Goal: Task Accomplishment & Management: Use online tool/utility

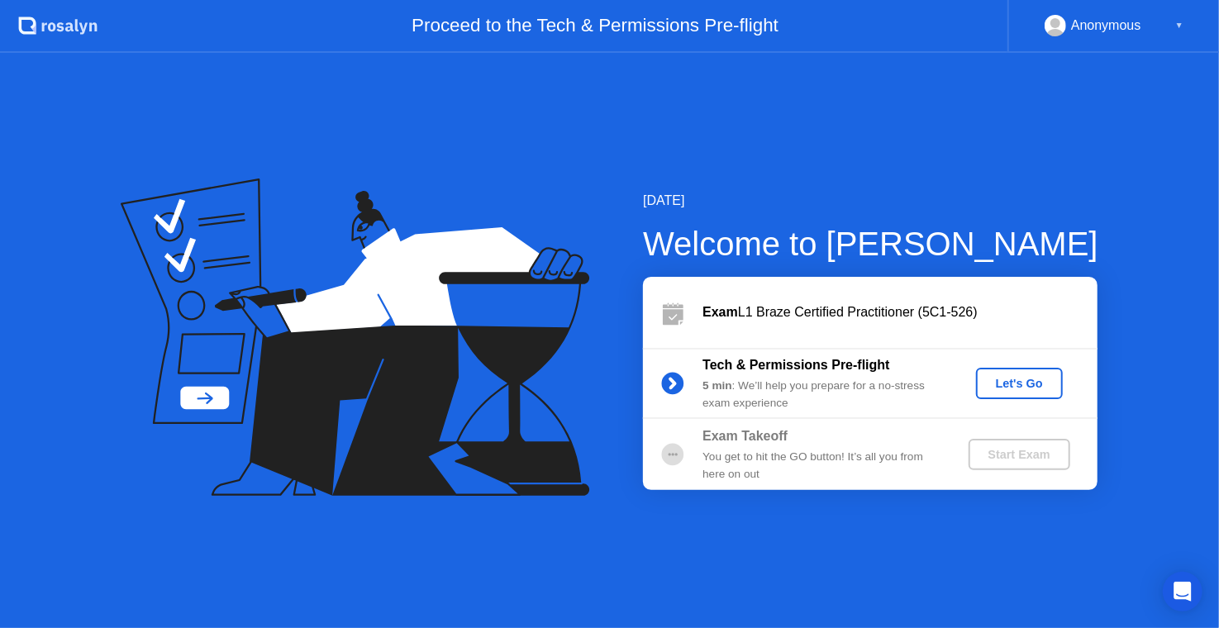
click at [1003, 378] on div "Let's Go" at bounding box center [1020, 383] width 74 height 13
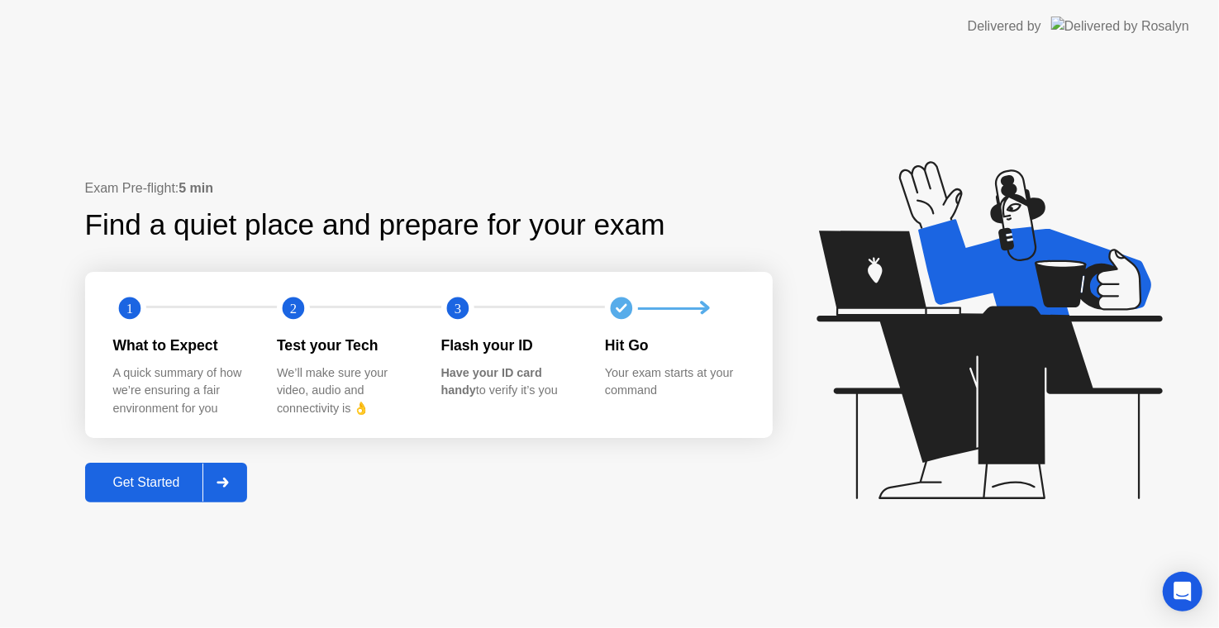
click at [169, 482] on div "Get Started" at bounding box center [146, 482] width 113 height 15
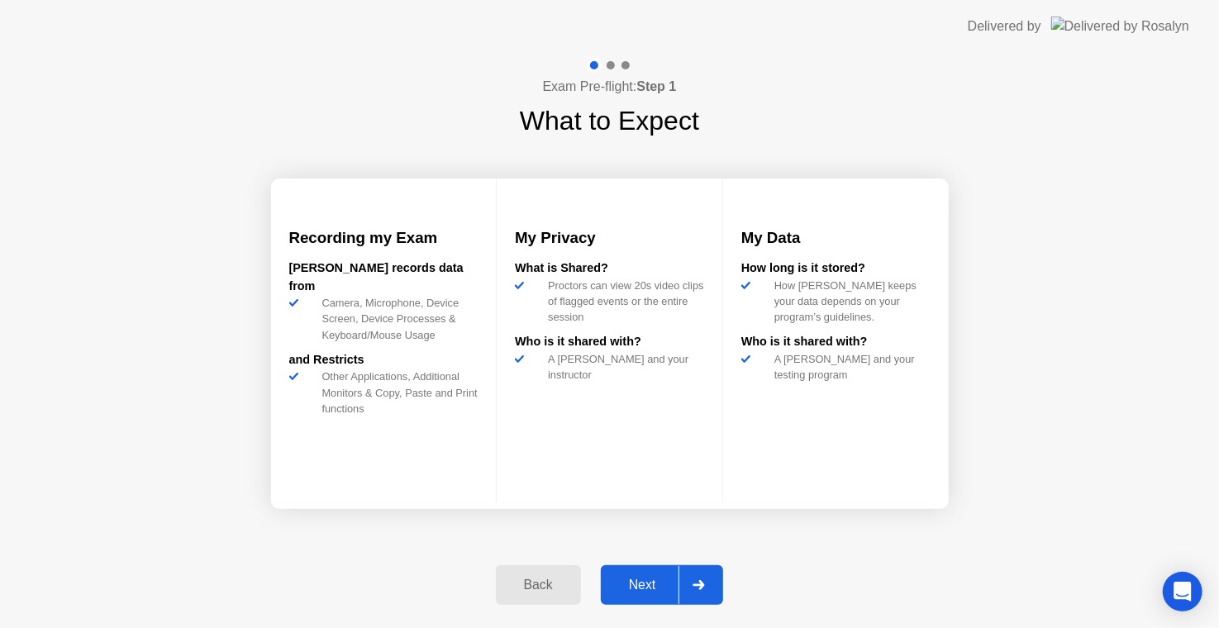
click at [658, 583] on div "Next" at bounding box center [643, 585] width 74 height 15
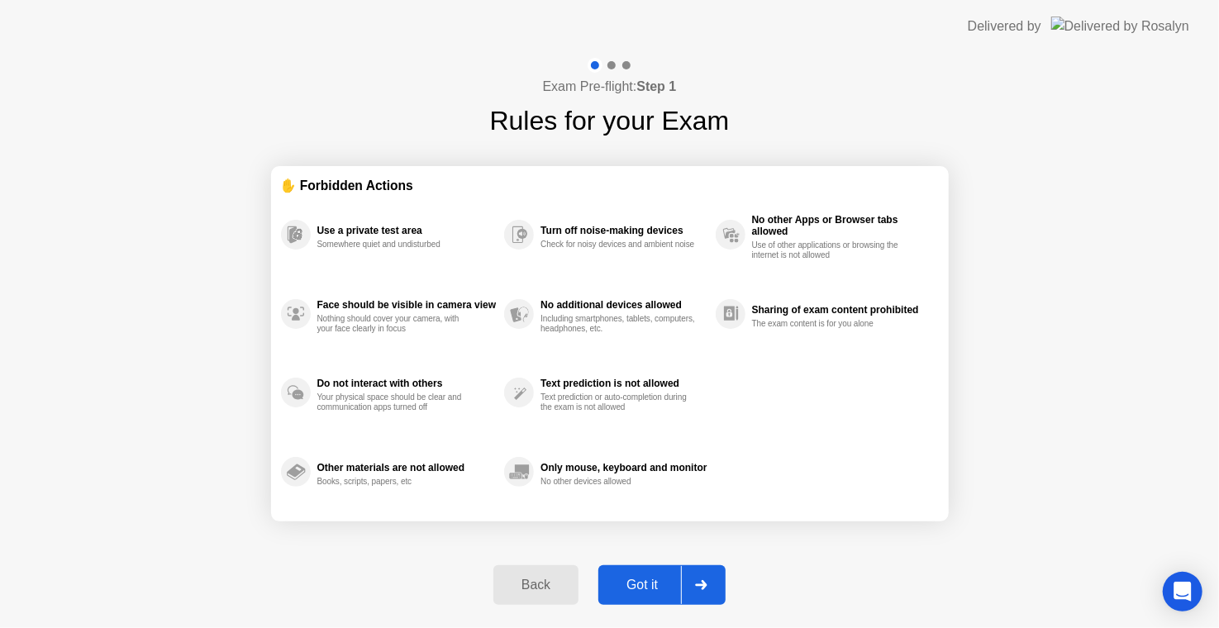
click at [651, 583] on div "Got it" at bounding box center [642, 585] width 78 height 15
select select "**********"
select select "*******"
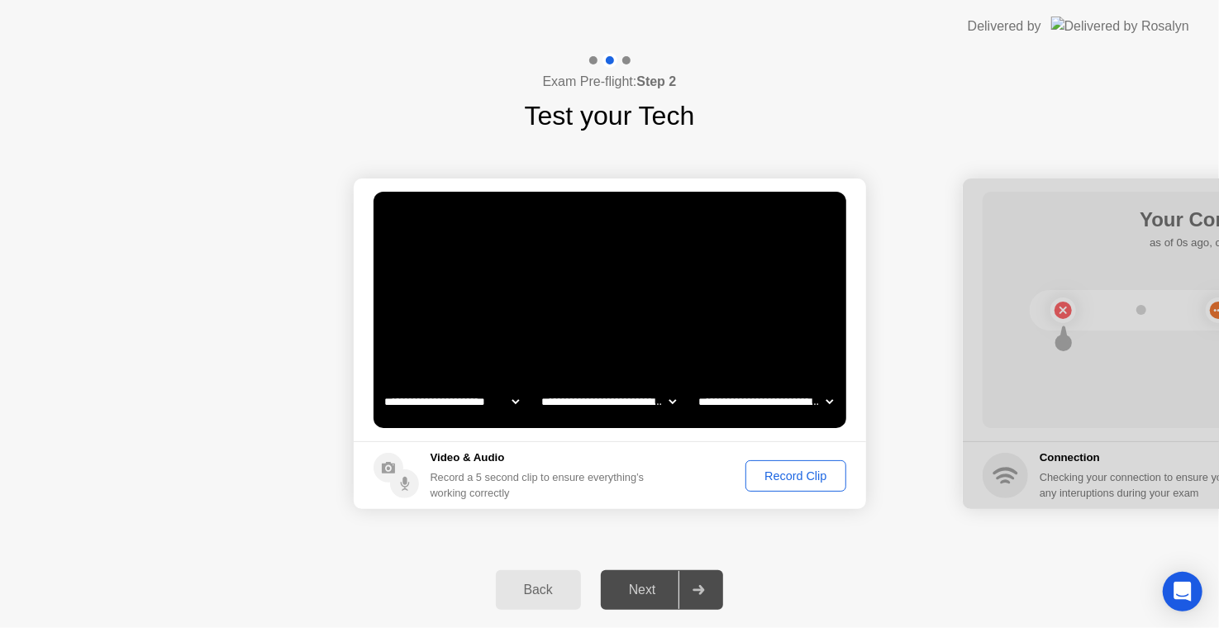
click at [816, 474] on div "Record Clip" at bounding box center [795, 476] width 88 height 13
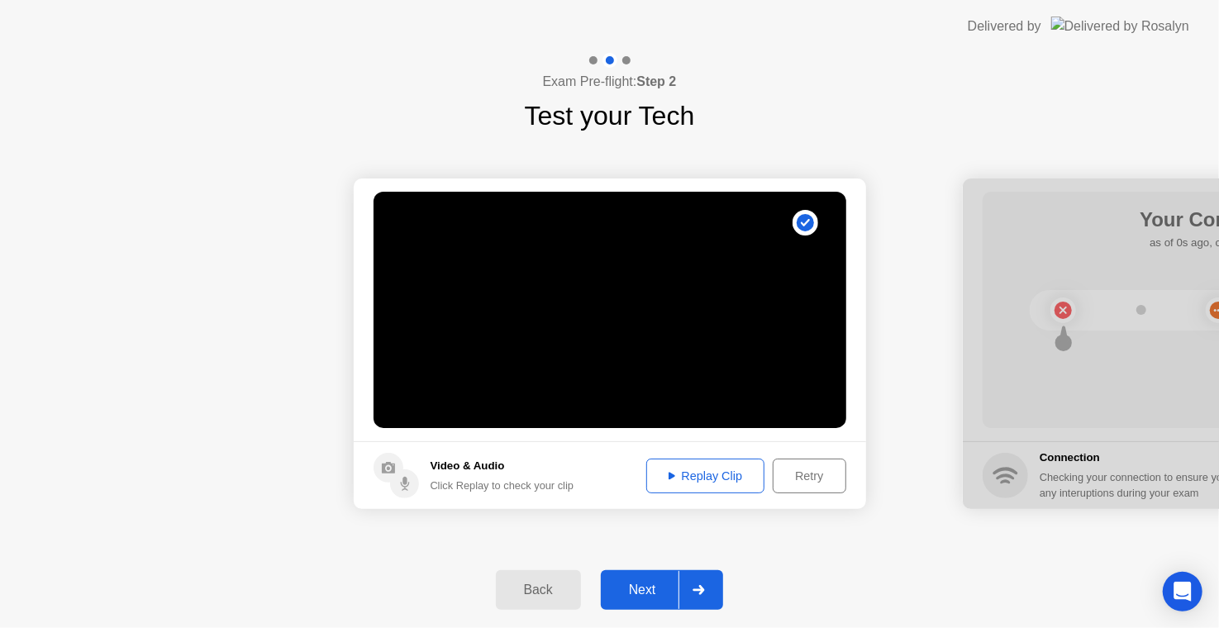
click at [700, 593] on icon at bounding box center [700, 590] width 12 height 10
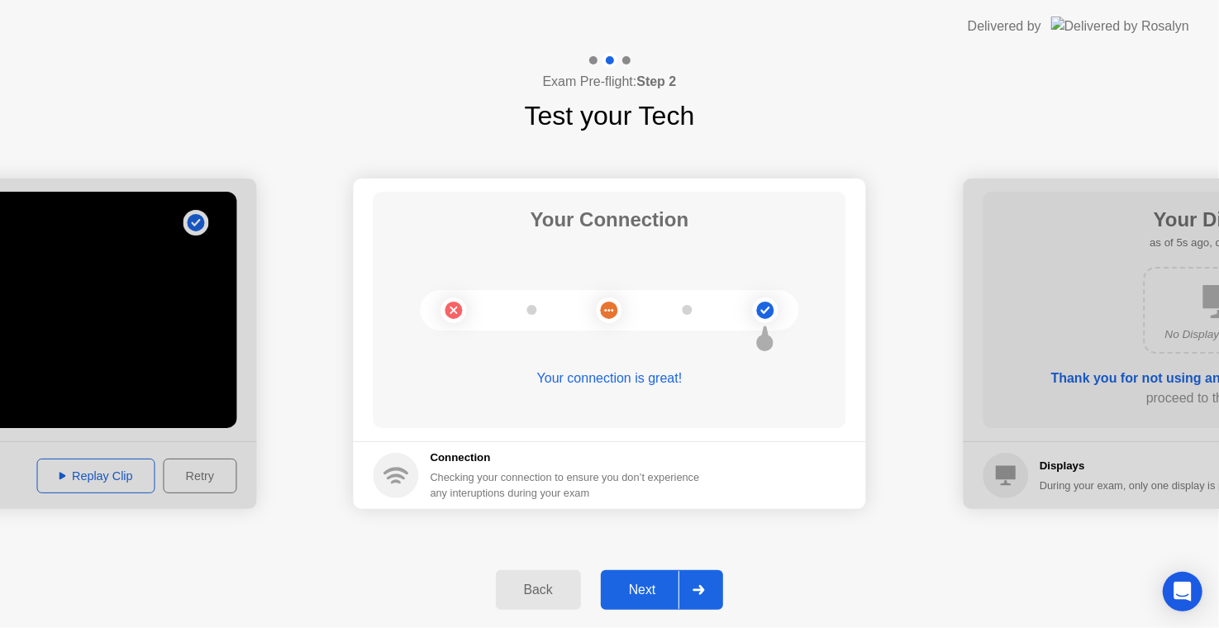
click at [703, 585] on icon at bounding box center [699, 590] width 12 height 10
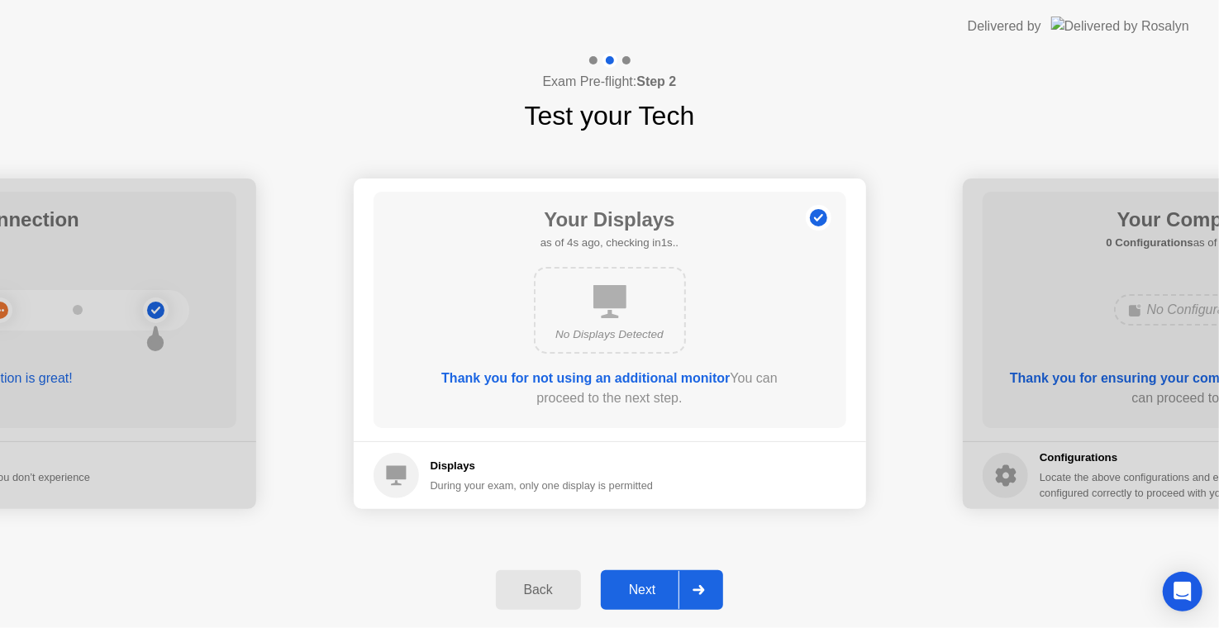
click at [703, 585] on icon at bounding box center [699, 590] width 12 height 10
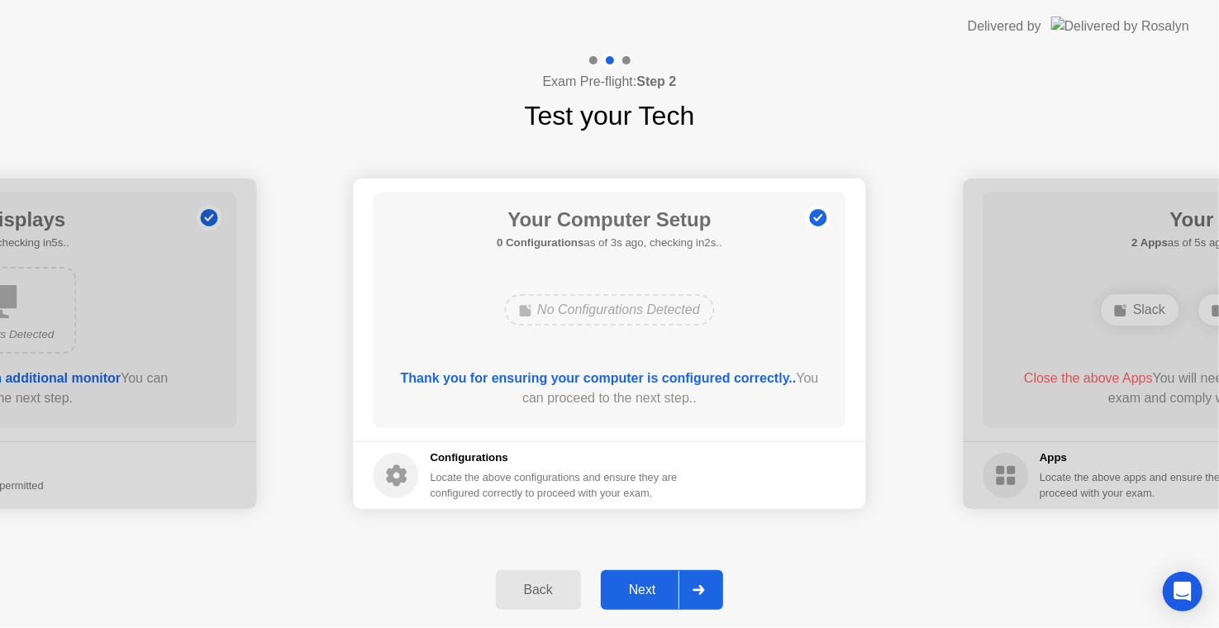
click at [703, 585] on icon at bounding box center [699, 590] width 12 height 10
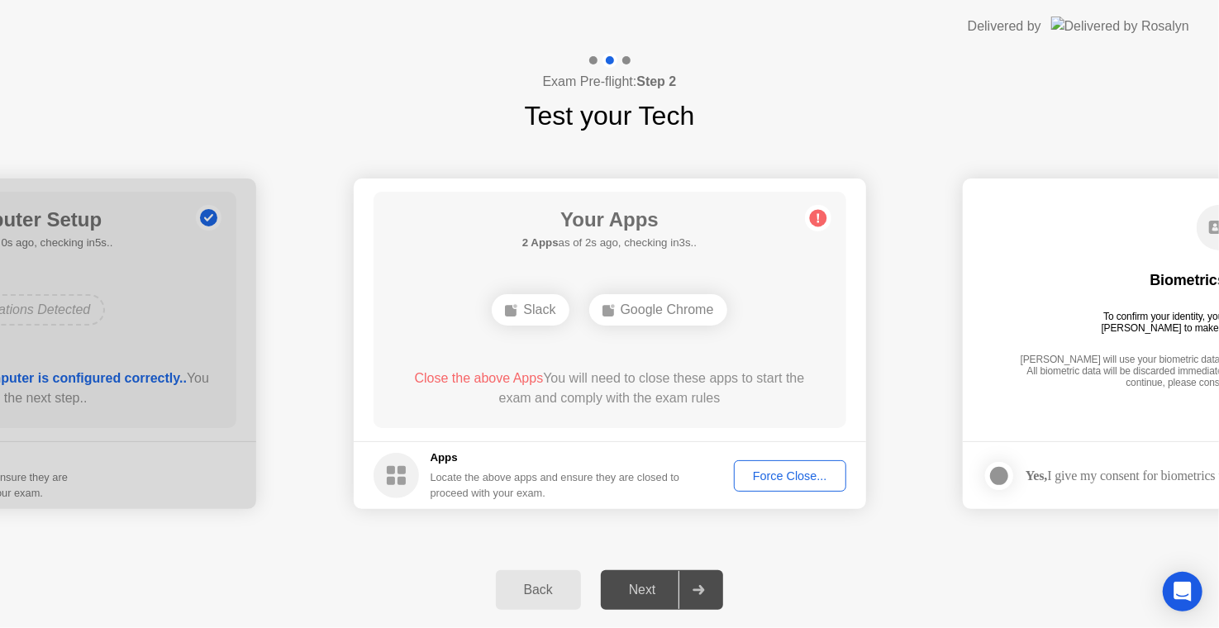
click at [774, 470] on div "Force Close..." at bounding box center [790, 476] width 101 height 13
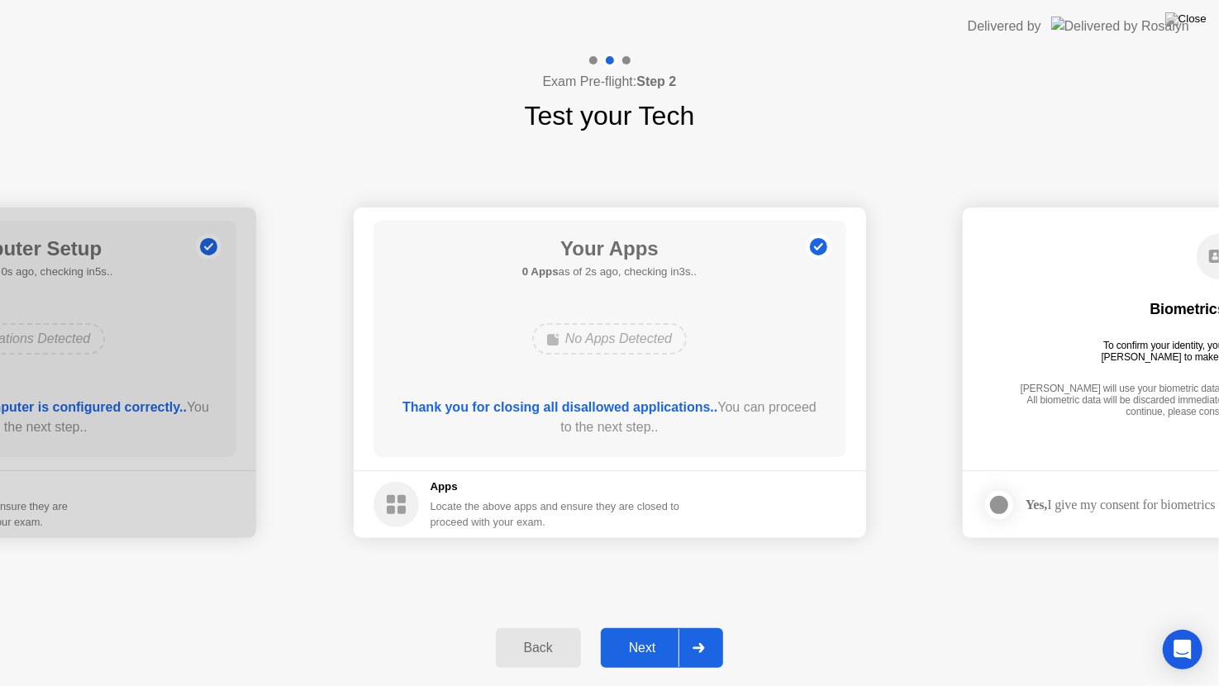
click at [706, 627] on div at bounding box center [699, 648] width 40 height 38
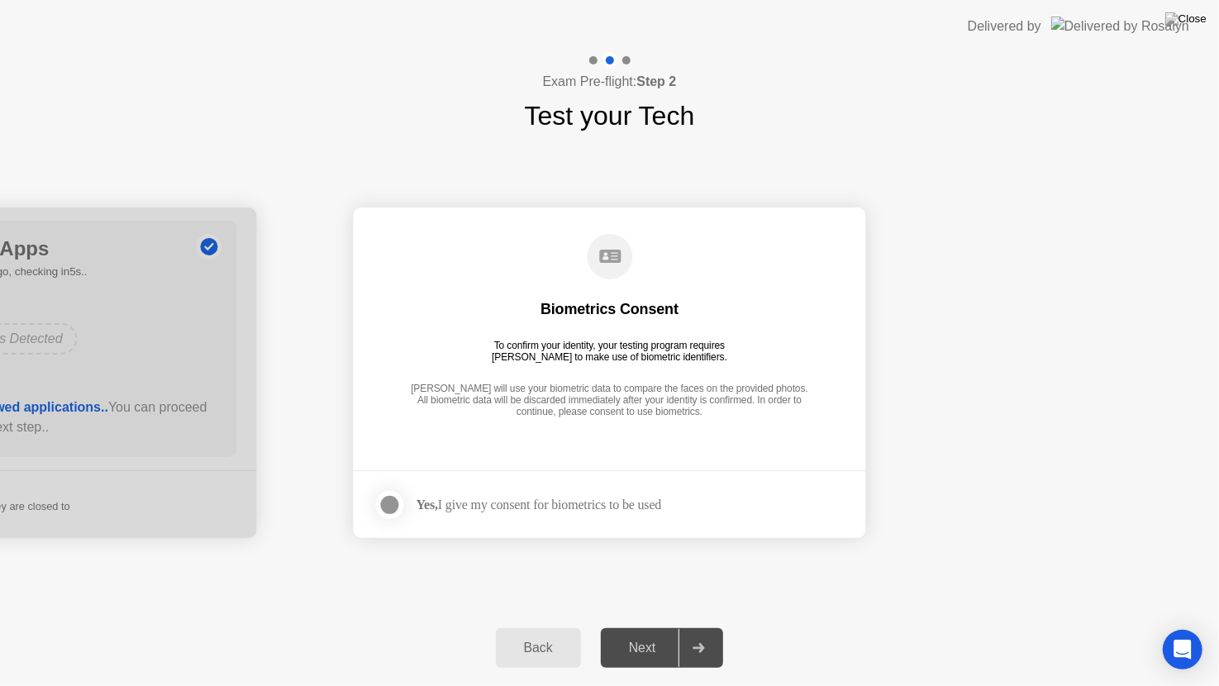
click at [388, 502] on div at bounding box center [390, 505] width 20 height 20
click at [713, 627] on div at bounding box center [699, 648] width 40 height 38
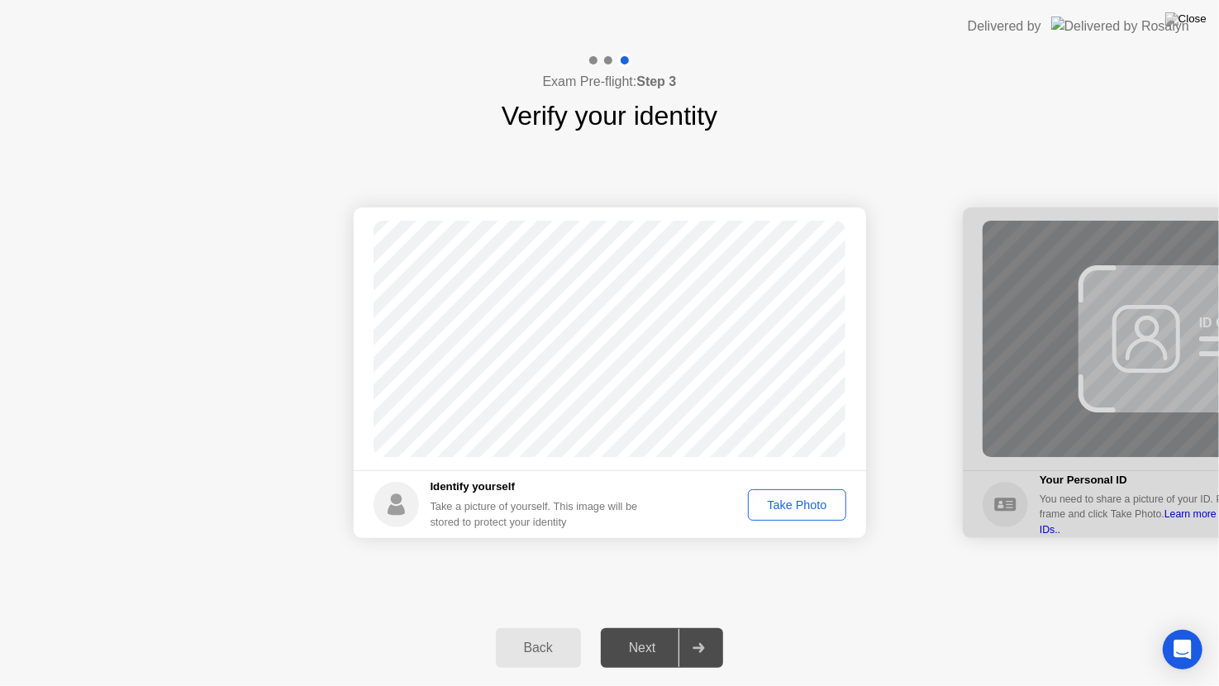
click at [770, 498] on div "Take Photo" at bounding box center [797, 504] width 86 height 13
click at [788, 503] on div "Retake" at bounding box center [808, 504] width 64 height 13
click at [788, 503] on div "Take Photo" at bounding box center [797, 504] width 86 height 13
click at [710, 627] on div at bounding box center [699, 648] width 40 height 38
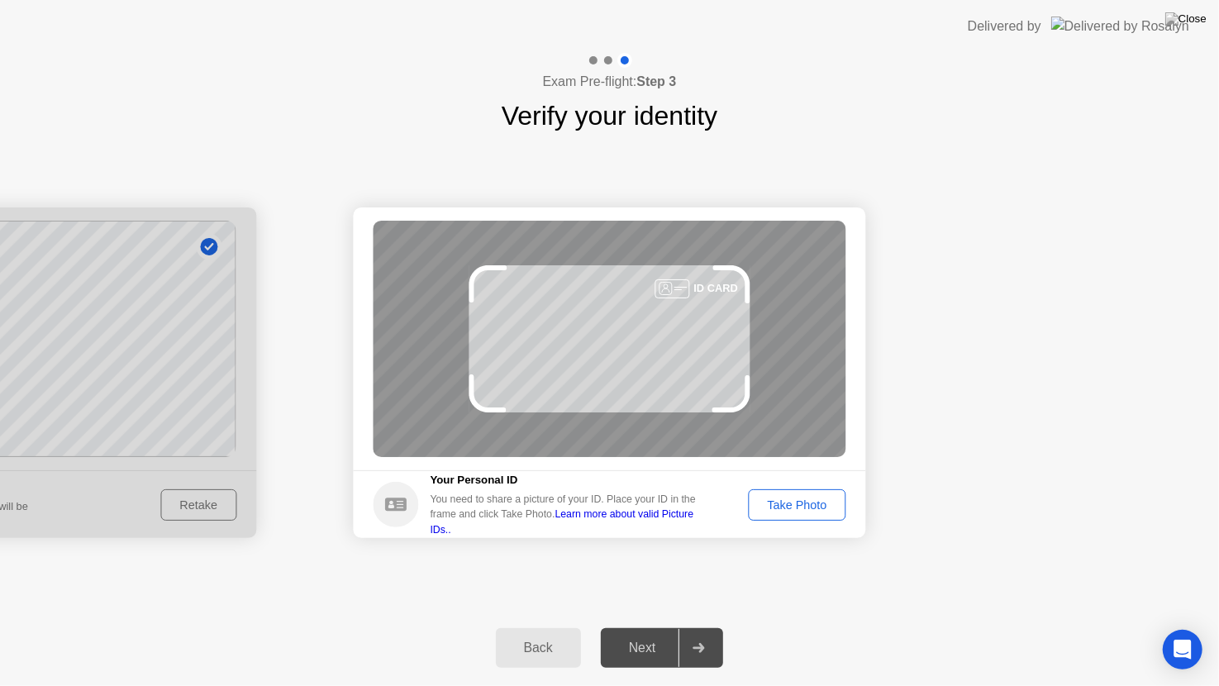
click at [802, 503] on div "Take Photo" at bounding box center [797, 504] width 86 height 13
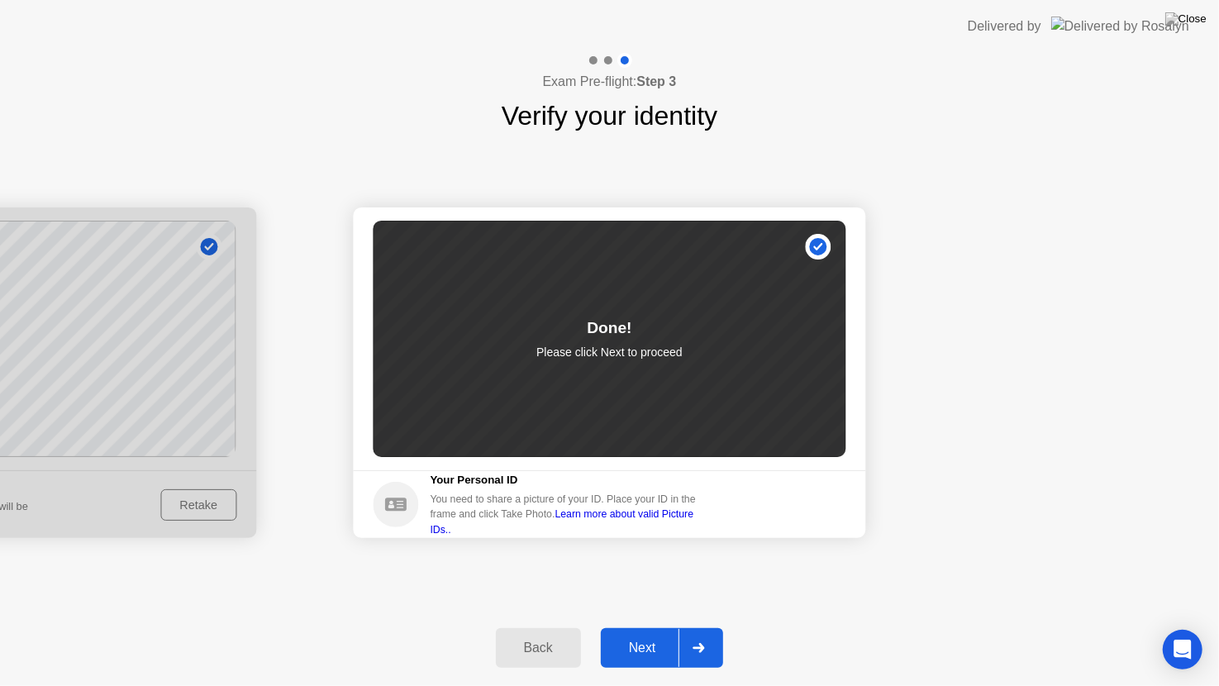
click at [699, 627] on icon at bounding box center [699, 648] width 12 height 10
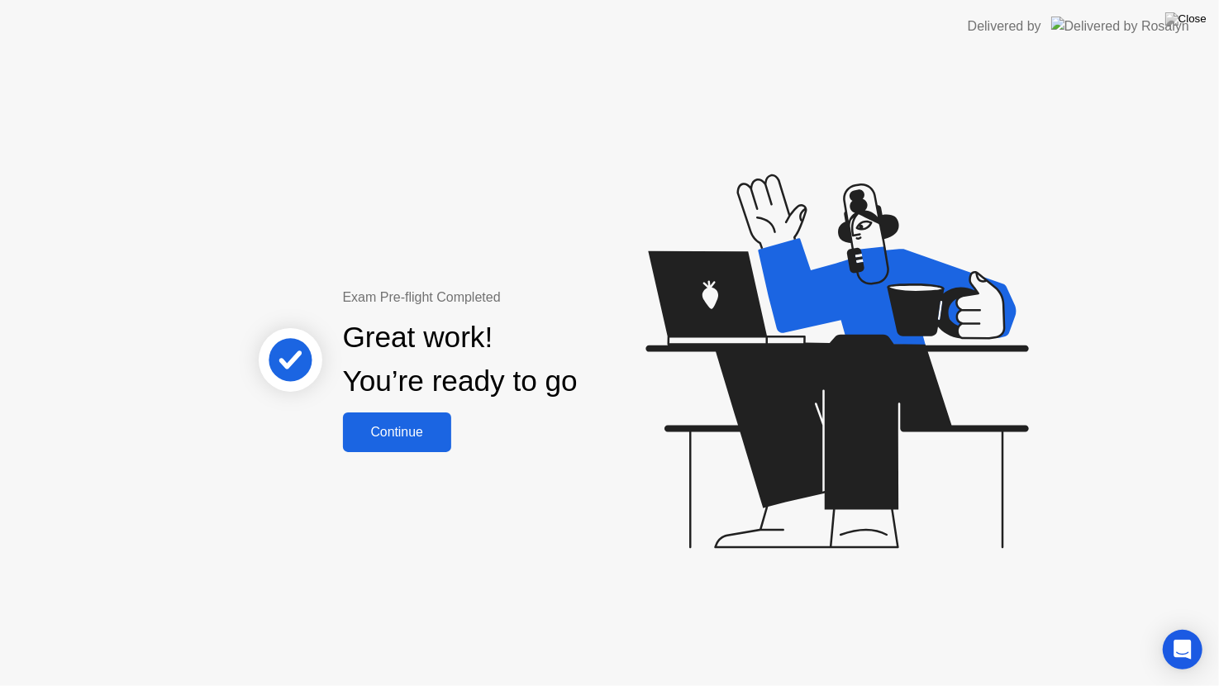
click at [403, 428] on div "Continue" at bounding box center [397, 432] width 98 height 15
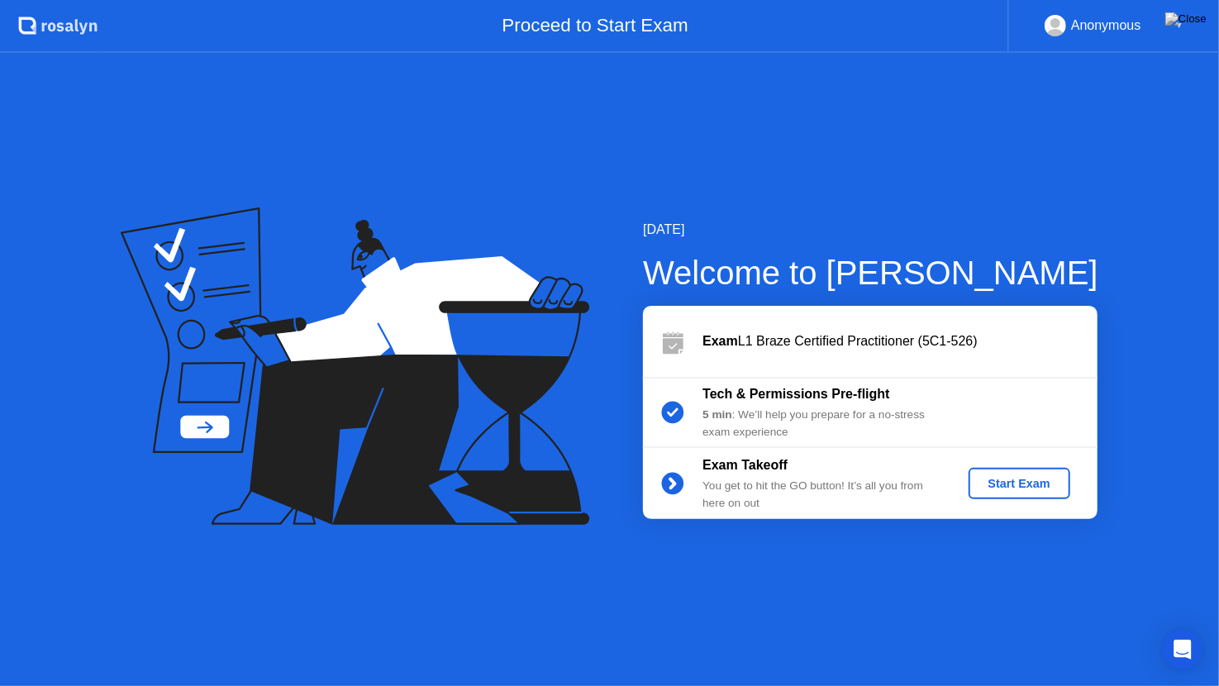
click at [1033, 477] on div "Start Exam" at bounding box center [1019, 483] width 88 height 13
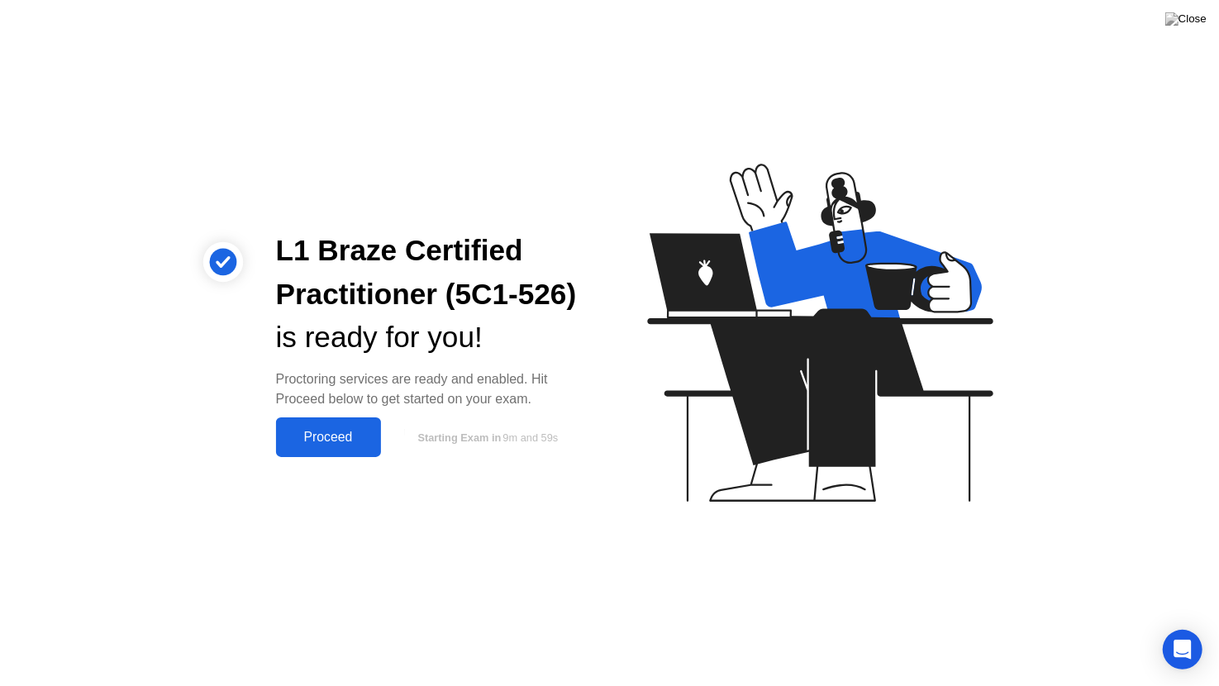
click at [318, 437] on div "Proceed" at bounding box center [328, 437] width 95 height 15
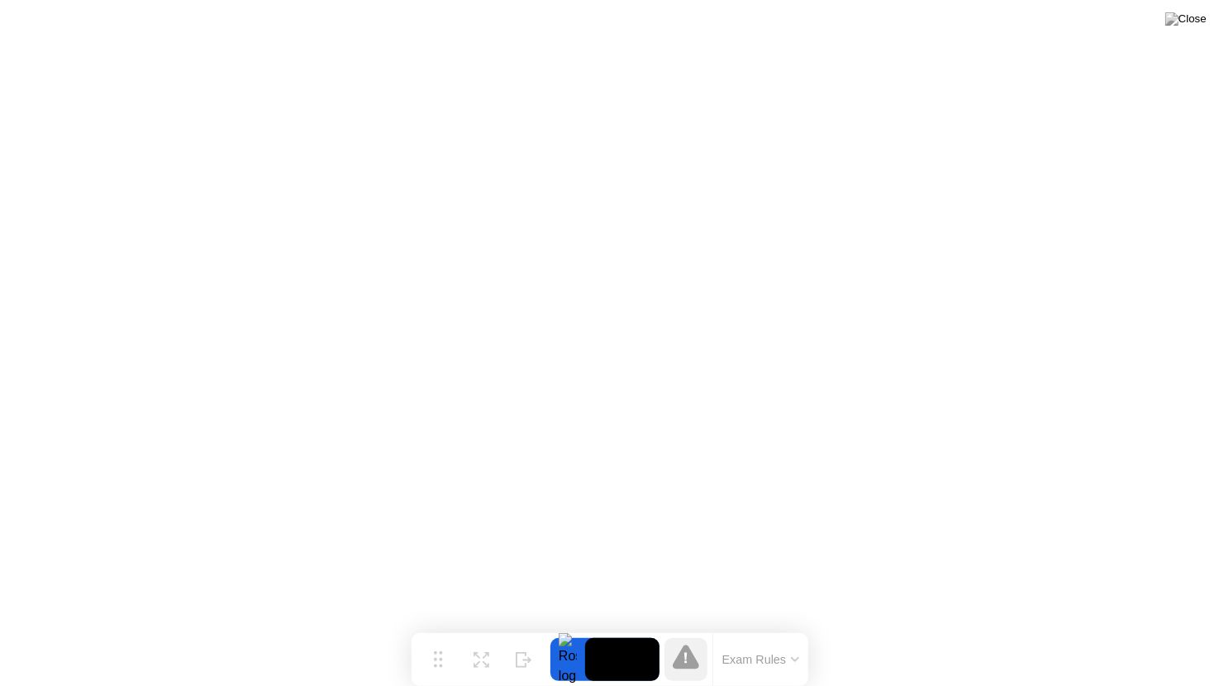
click at [769, 627] on button "Exam Rules" at bounding box center [761, 659] width 88 height 15
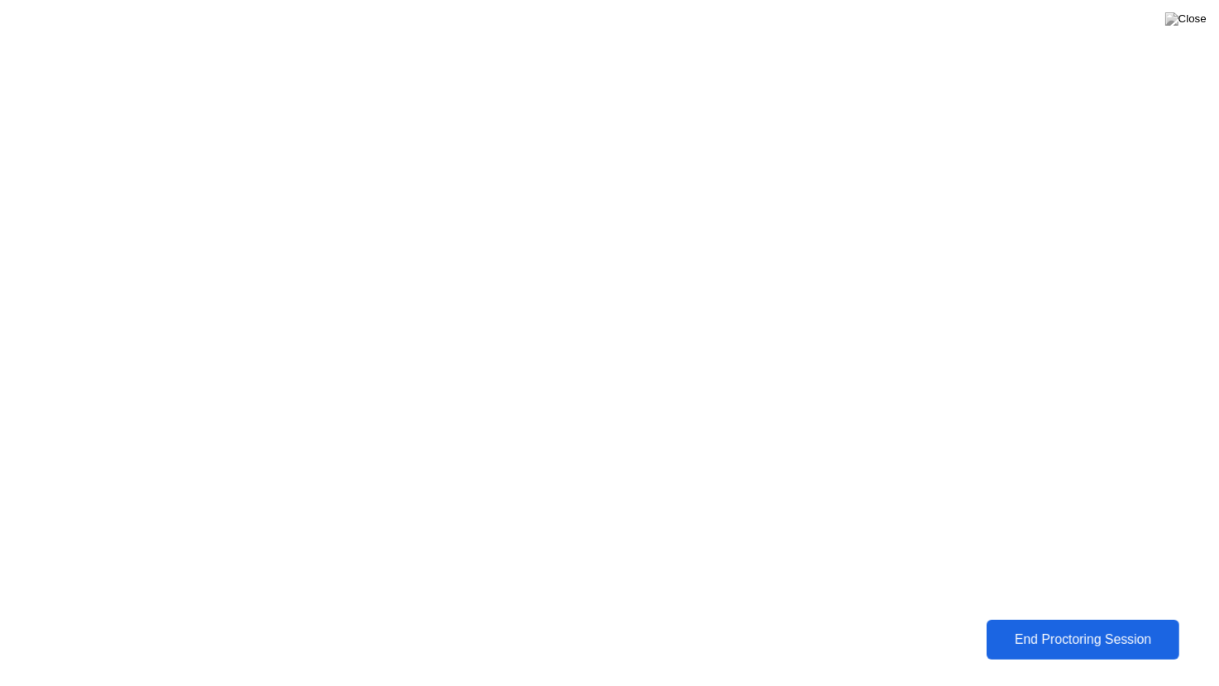
click at [1024, 627] on div "End Proctoring Session" at bounding box center [1083, 639] width 183 height 15
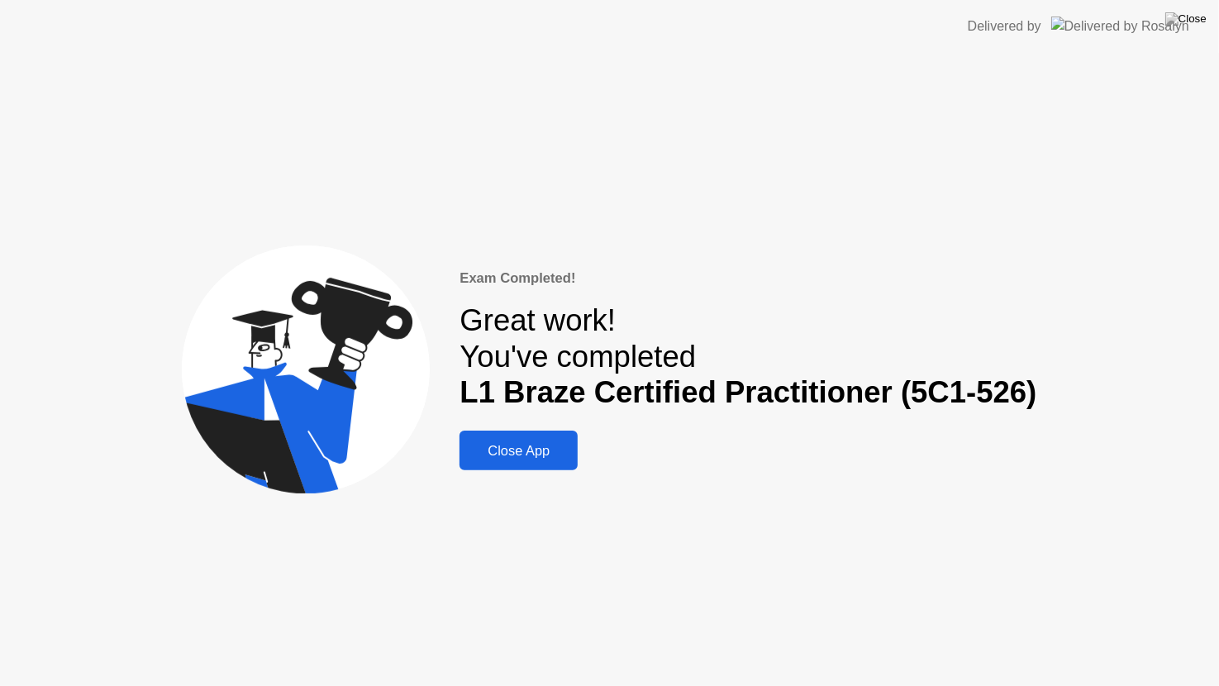
click at [560, 455] on div "Close App" at bounding box center [519, 451] width 108 height 16
